Goal: Information Seeking & Learning: Compare options

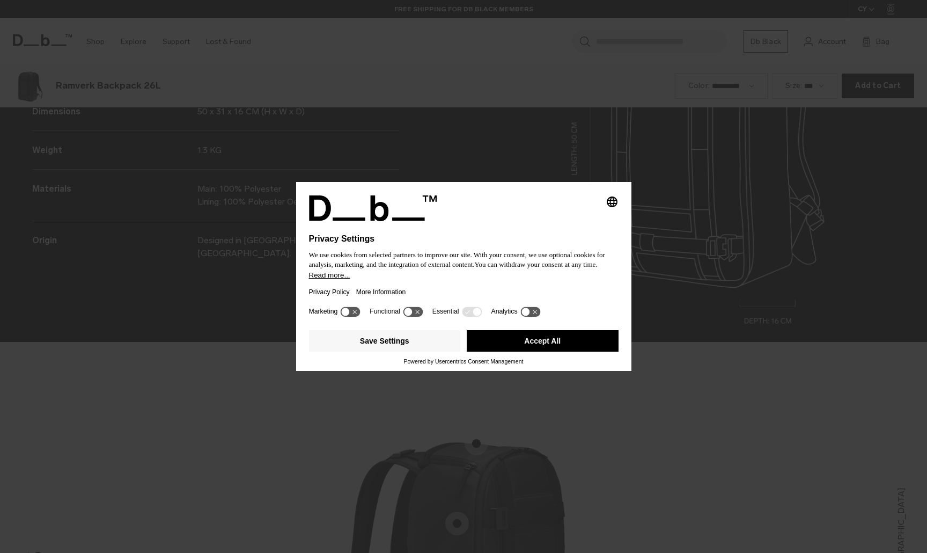
scroll to position [1658, 0]
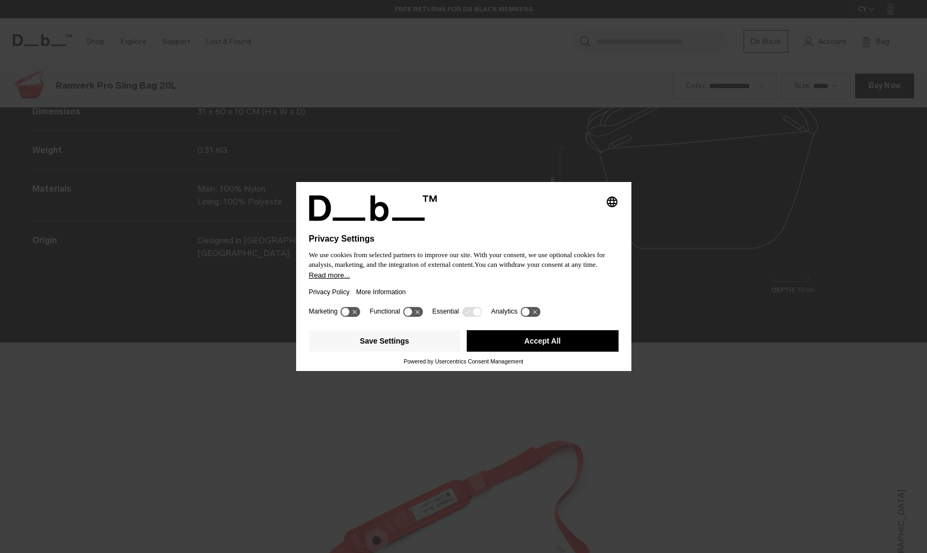
scroll to position [1658, 0]
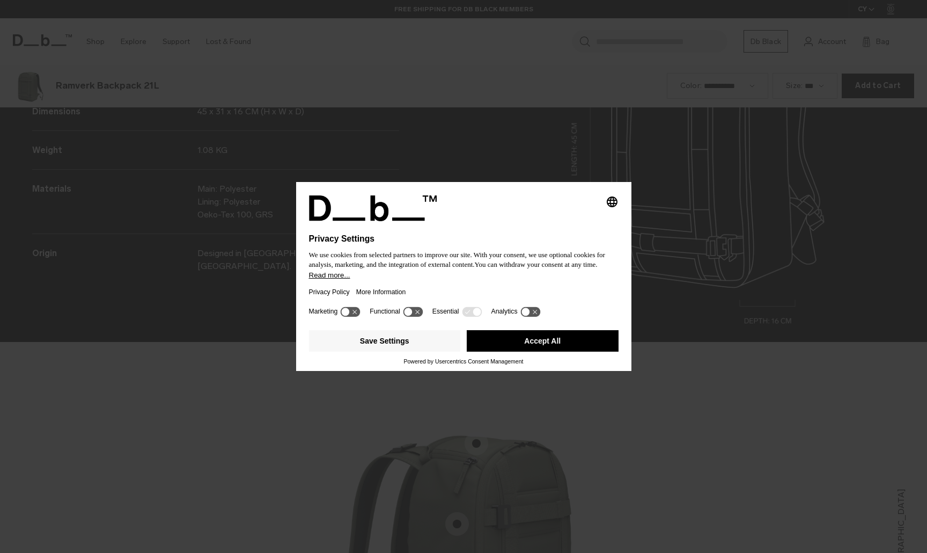
scroll to position [1658, 0]
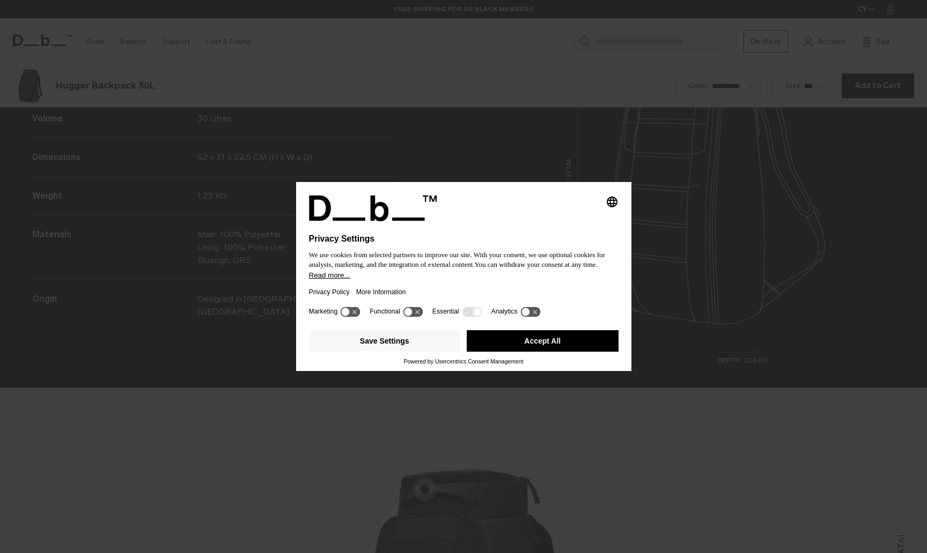
scroll to position [1658, 0]
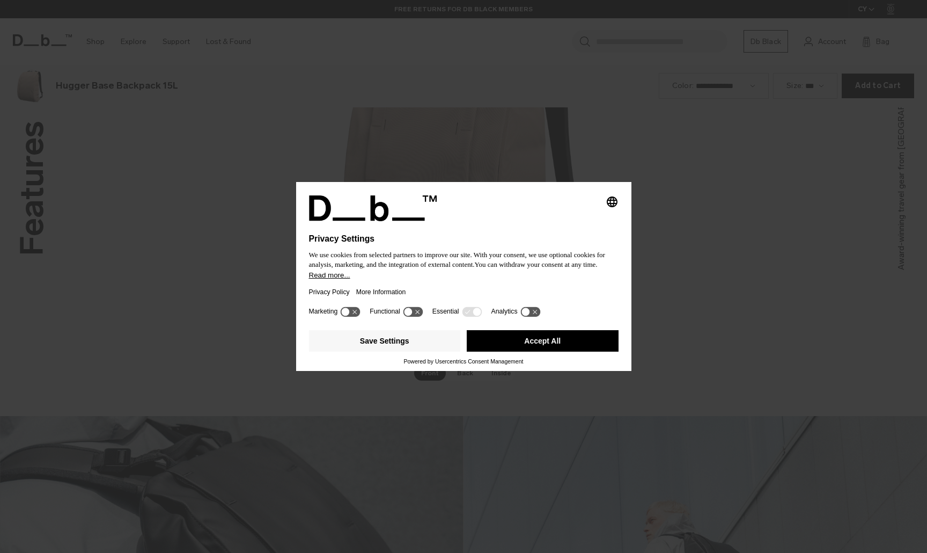
scroll to position [1658, 0]
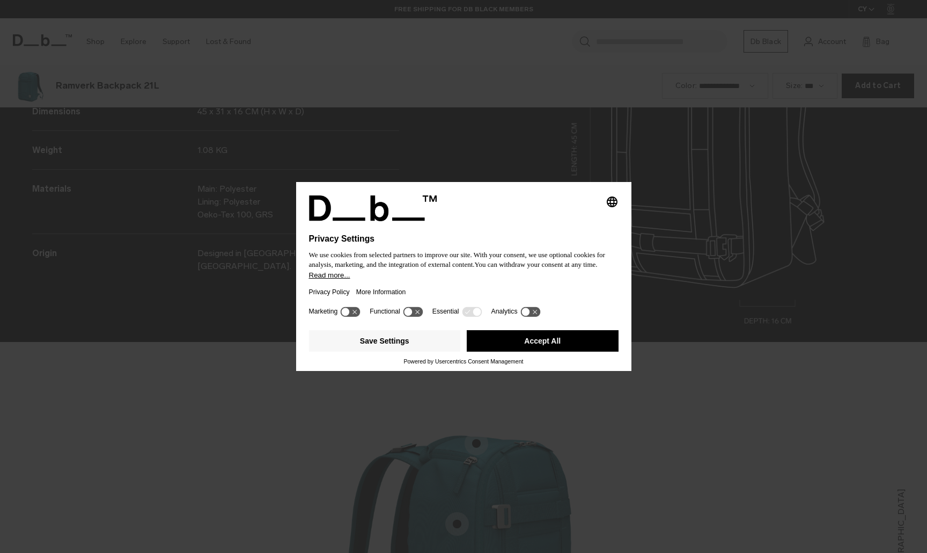
scroll to position [1658, 0]
